Goal: Task Accomplishment & Management: Manage account settings

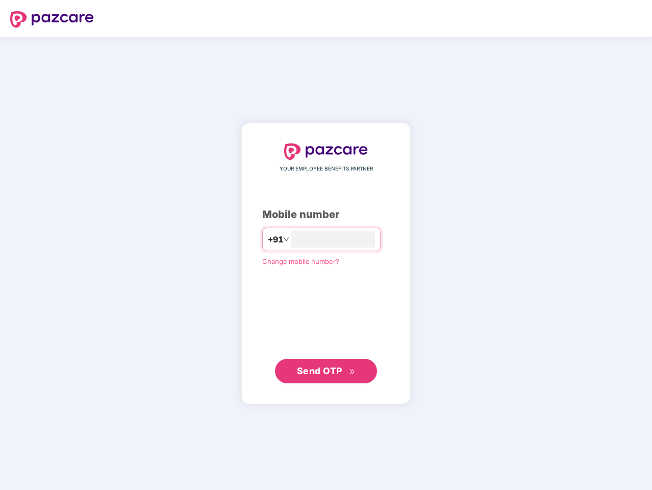
click at [326, 245] on input "number" at bounding box center [334, 239] width 84 height 16
click at [52, 19] on img at bounding box center [52, 19] width 84 height 16
click at [268, 239] on span "+91" at bounding box center [275, 239] width 15 height 13
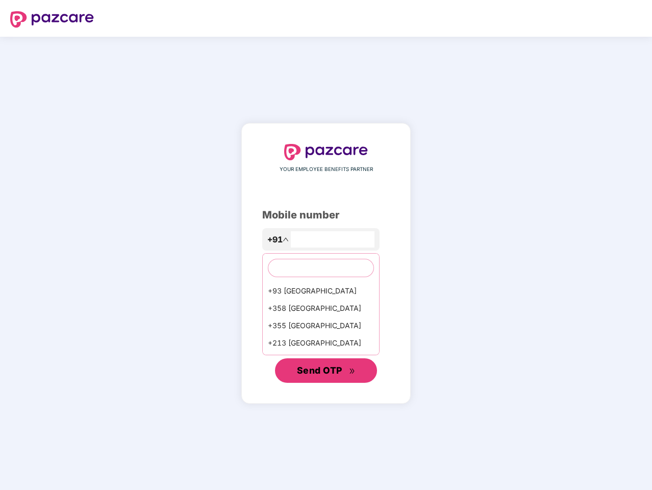
click at [326, 371] on span "Send OTP" at bounding box center [319, 370] width 45 height 11
